Goal: Find specific page/section: Find specific page/section

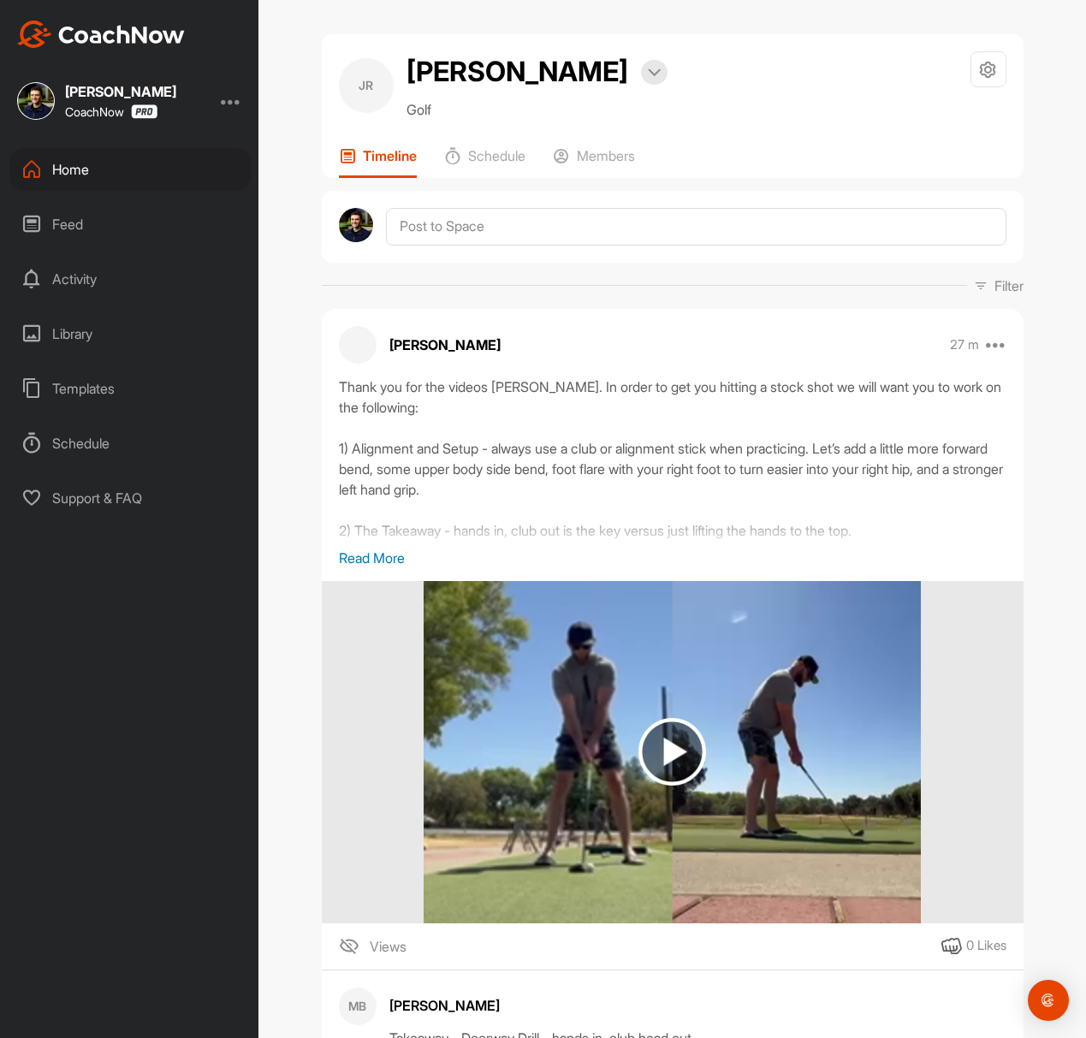
drag, startPoint x: 0, startPoint y: 0, endPoint x: 91, endPoint y: 35, distance: 97.3
click at [91, 35] on img at bounding box center [101, 34] width 168 height 27
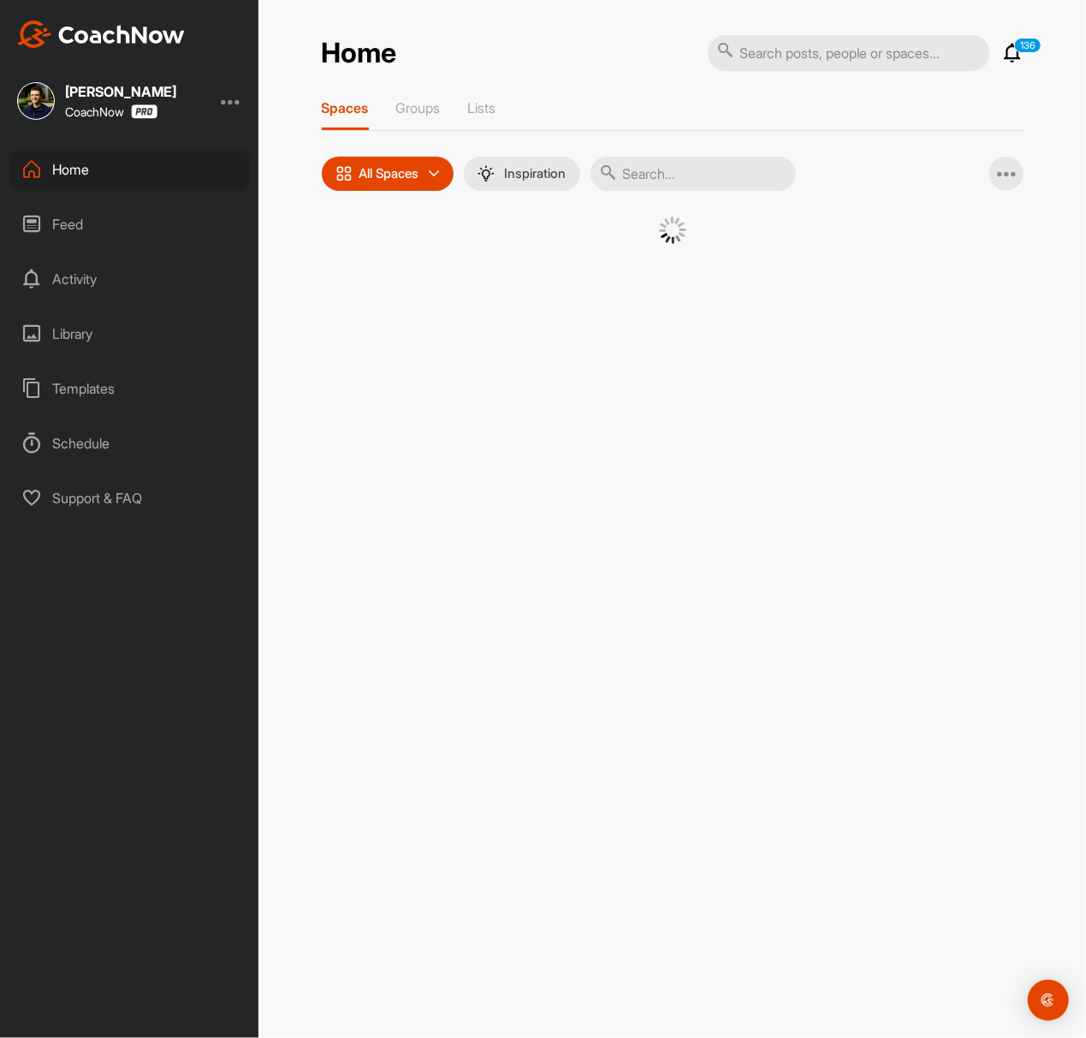
click at [897, 56] on input "text" at bounding box center [849, 53] width 282 height 36
paste input "[PERSON_NAME]"
type input "[PERSON_NAME]"
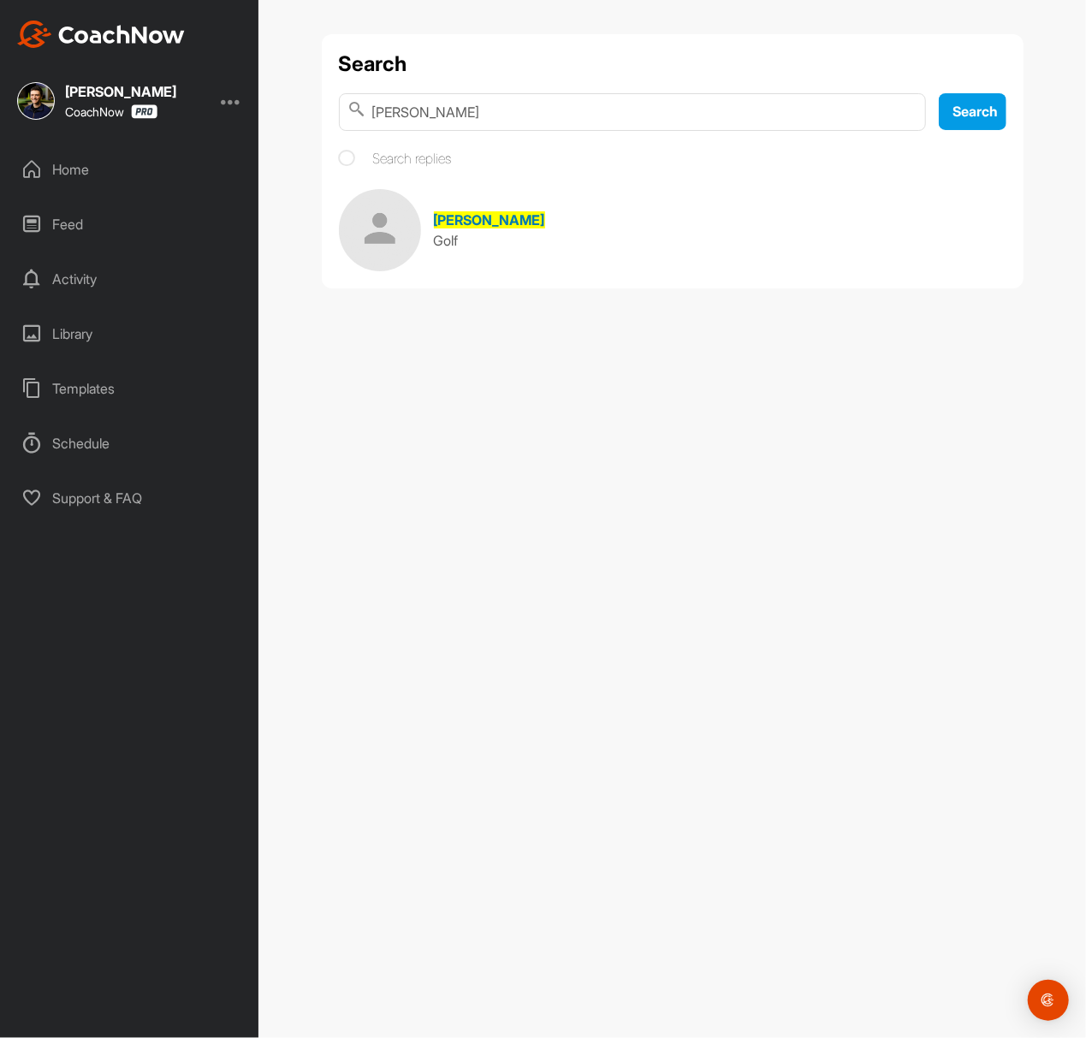
click at [520, 241] on link "[PERSON_NAME] Golf" at bounding box center [673, 230] width 668 height 82
